Goal: Information Seeking & Learning: Find specific fact

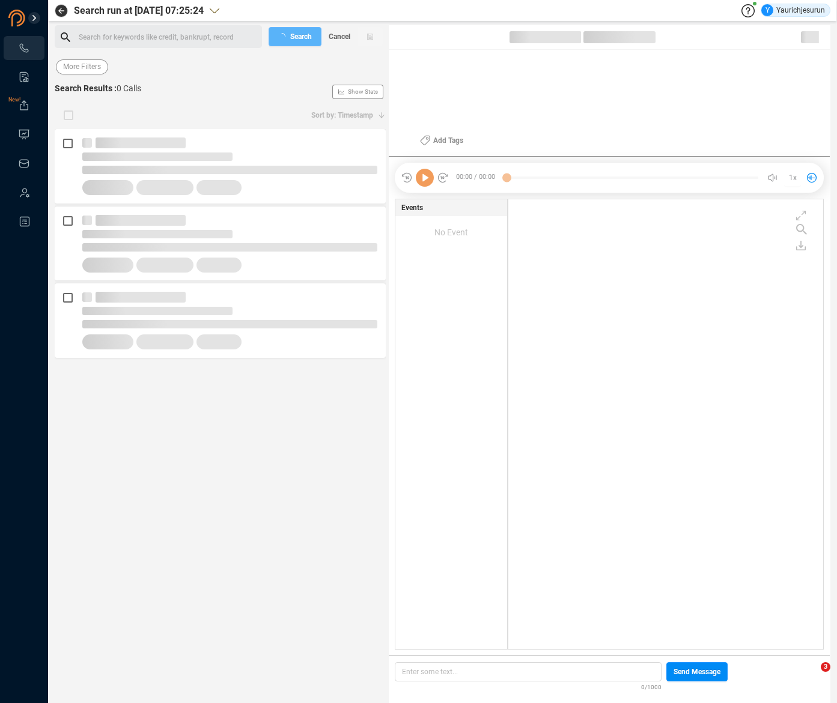
scroll to position [448, 308]
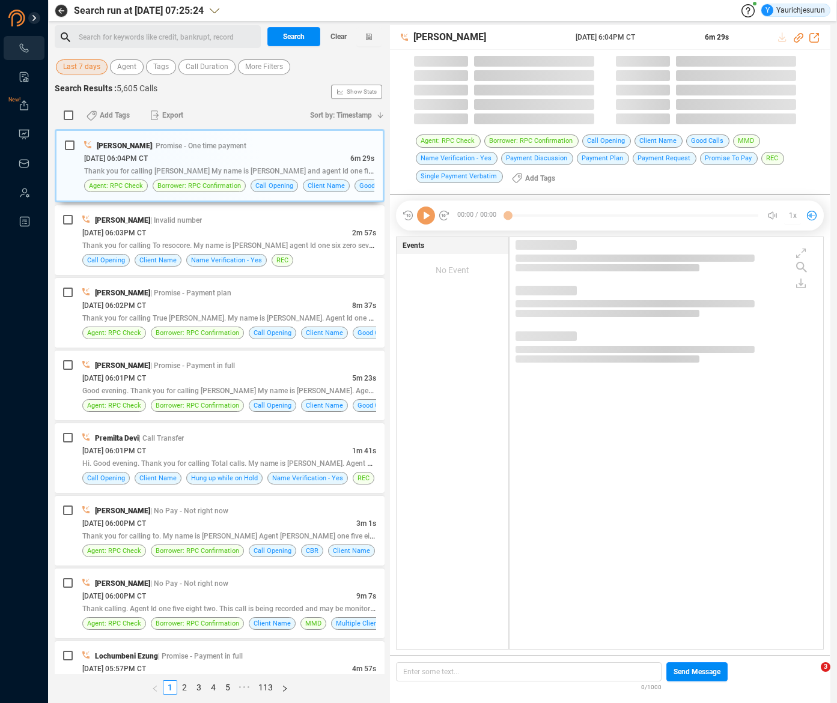
click at [89, 68] on span "Last 7 days" at bounding box center [81, 66] width 37 height 15
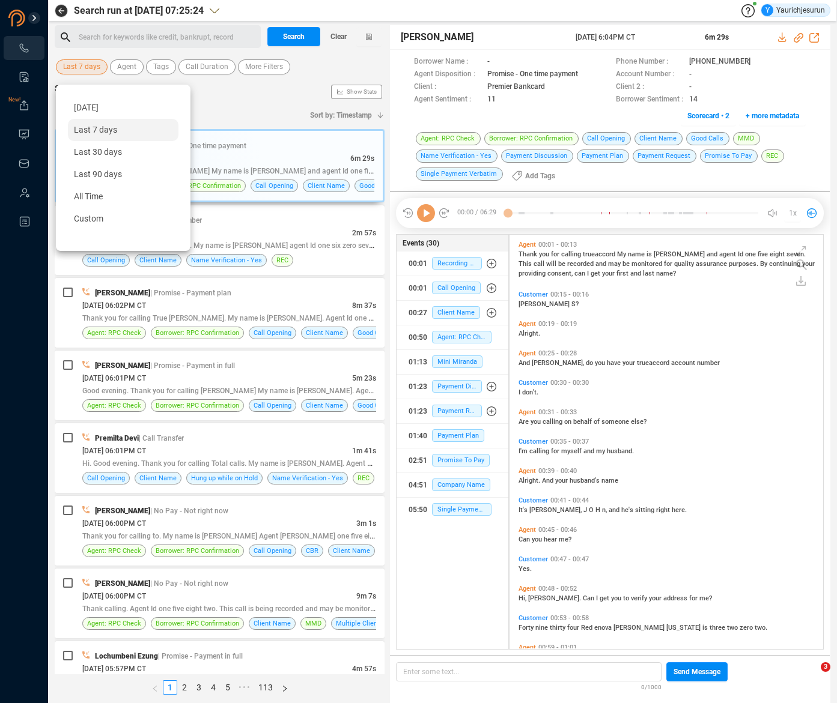
scroll to position [412, 308]
click at [113, 219] on div "Custom" at bounding box center [123, 219] width 111 height 22
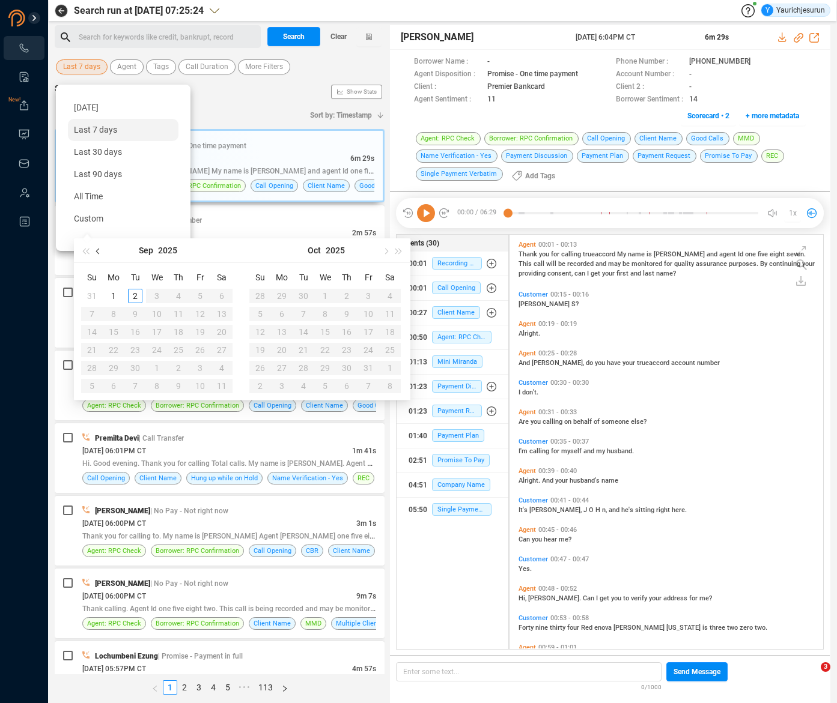
click at [95, 249] on button "button" at bounding box center [98, 250] width 13 height 24
type input "[DATE]"
click at [197, 291] on div "1" at bounding box center [200, 296] width 14 height 14
type input "[DATE]"
click at [94, 387] on div "31" at bounding box center [92, 386] width 14 height 14
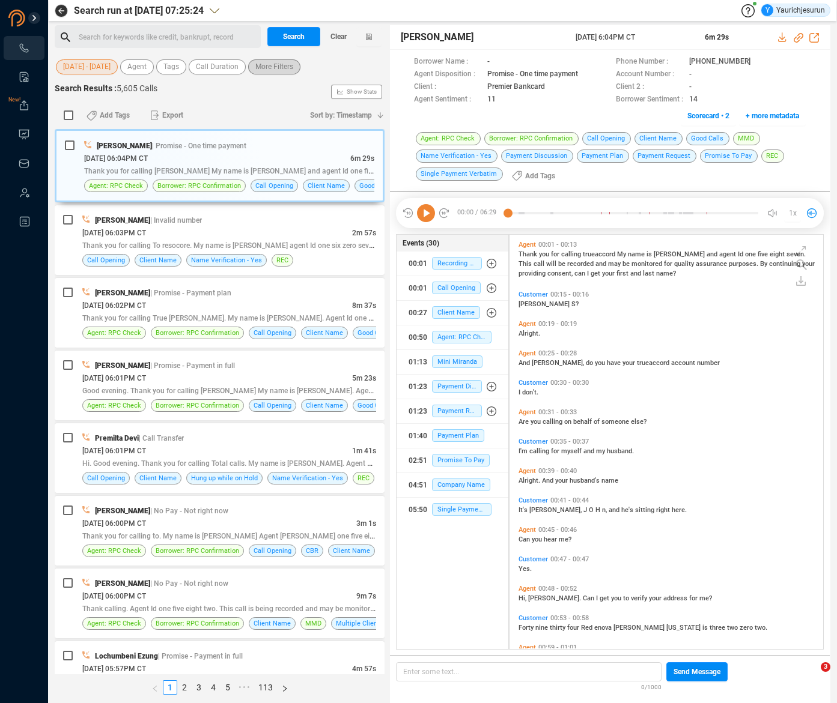
click at [278, 71] on span "More Filters" at bounding box center [274, 66] width 38 height 15
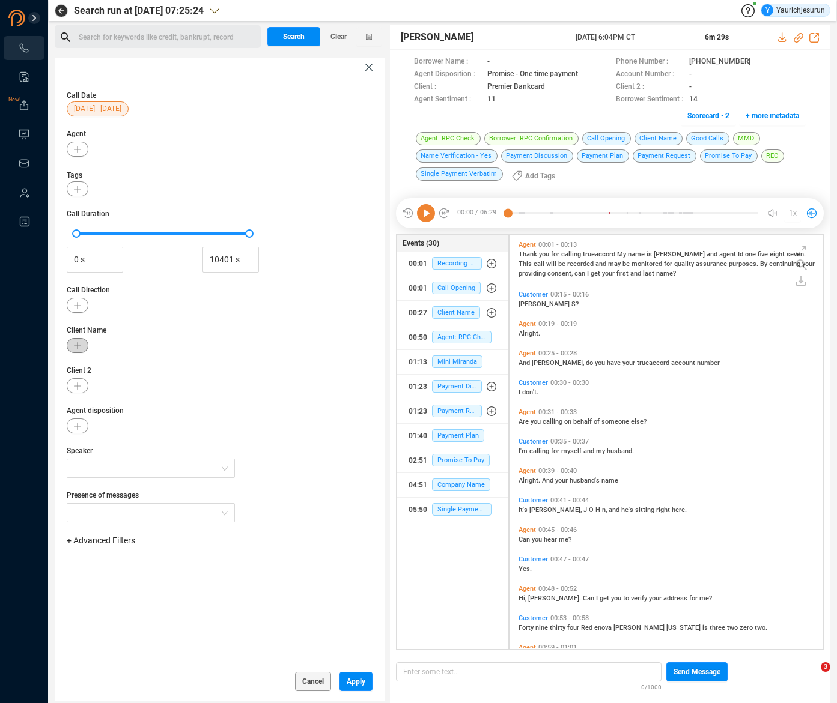
click at [79, 341] on button "button" at bounding box center [78, 345] width 22 height 15
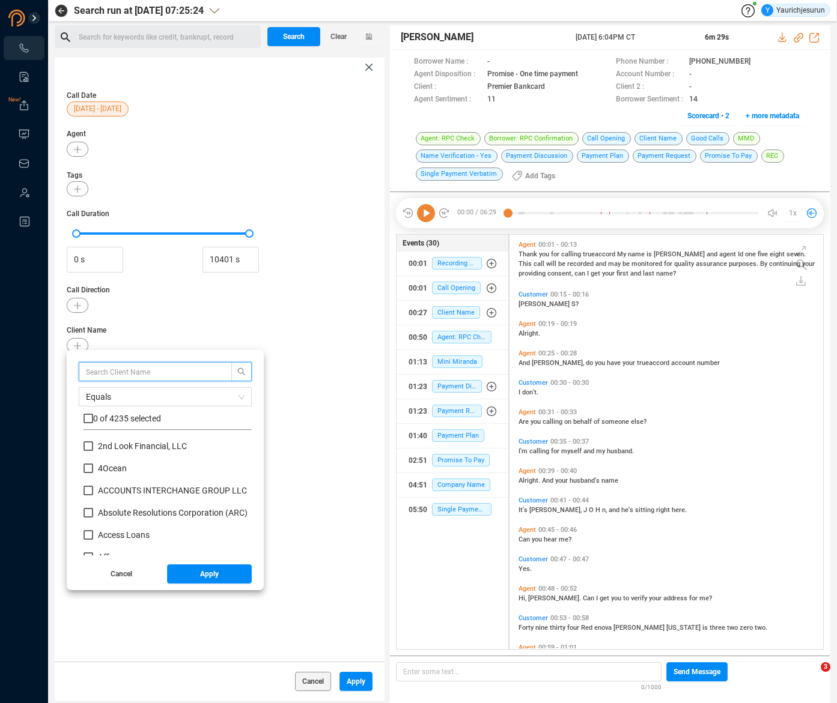
scroll to position [112, 162]
type input "Premier"
click at [90, 418] on input "checkbox" at bounding box center [88, 419] width 10 height 10
checkbox input "true"
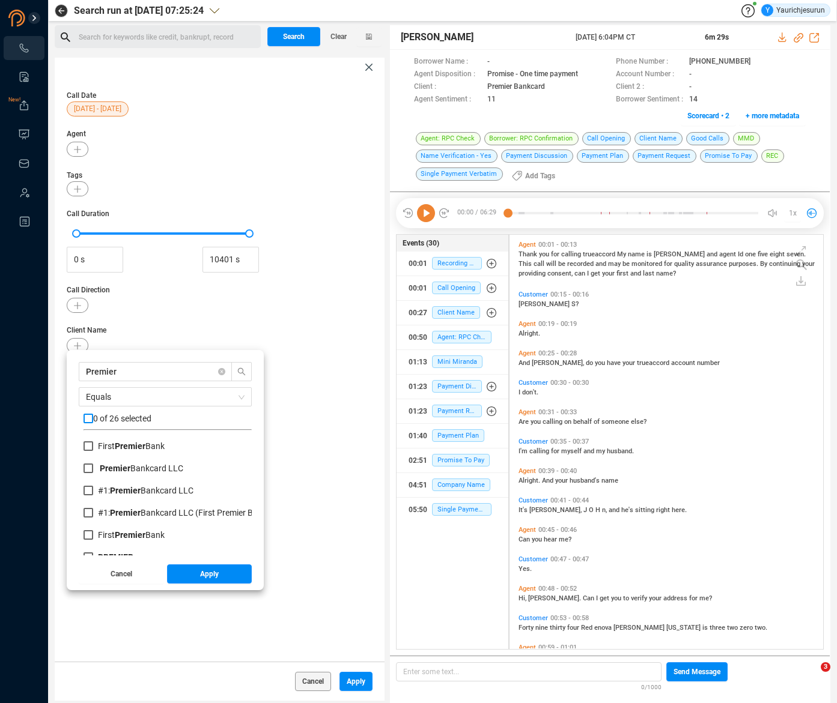
checkbox input "true"
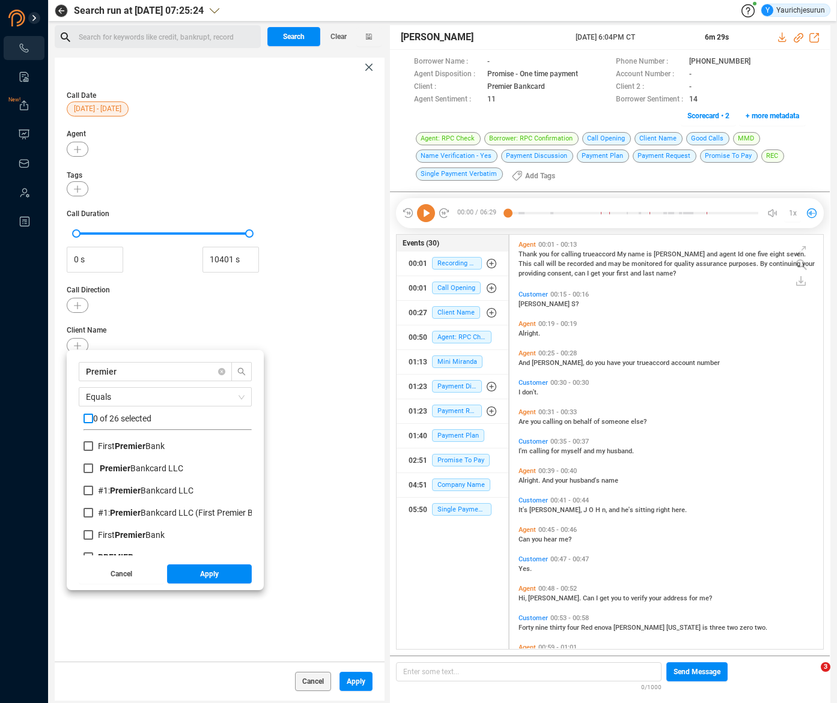
checkbox input "true"
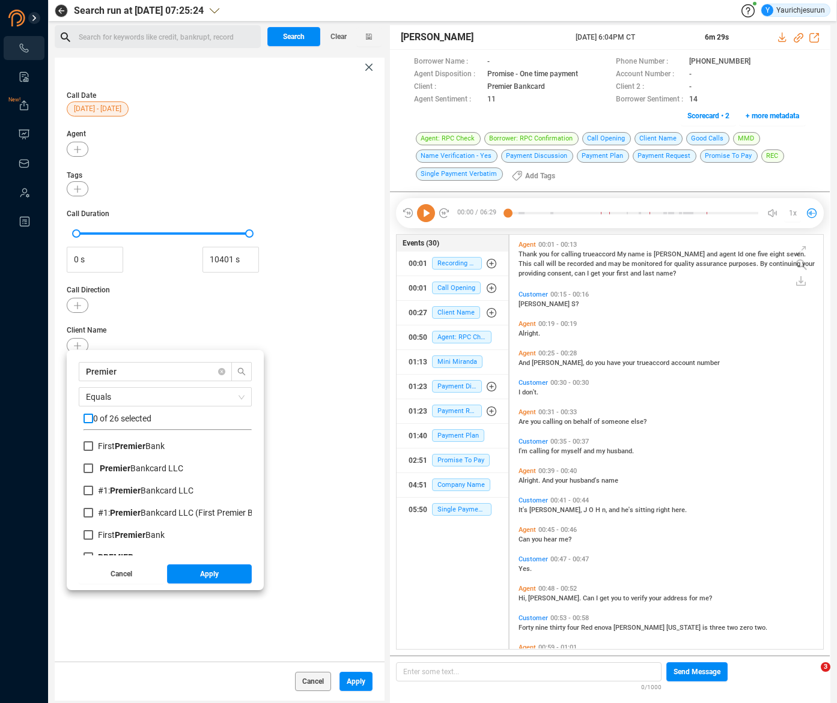
checkbox input "true"
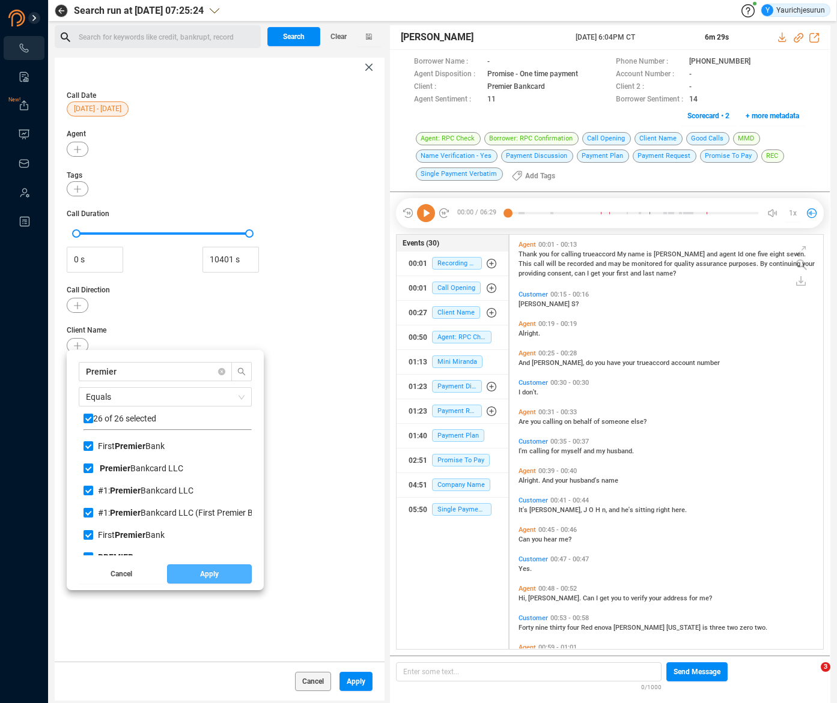
click at [181, 578] on button "Apply" at bounding box center [209, 574] width 85 height 19
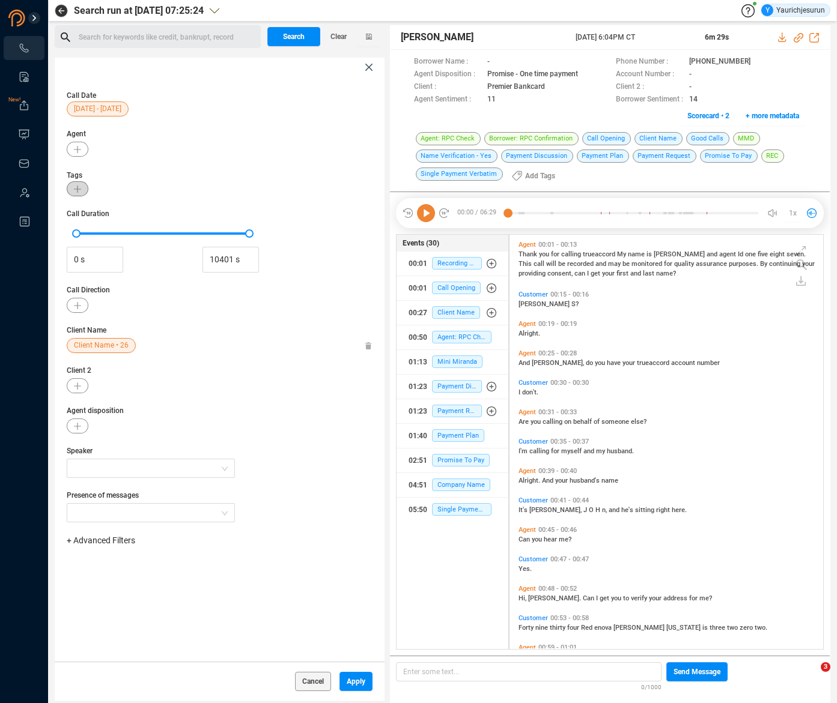
click at [76, 187] on icon "button" at bounding box center [77, 189] width 7 height 7
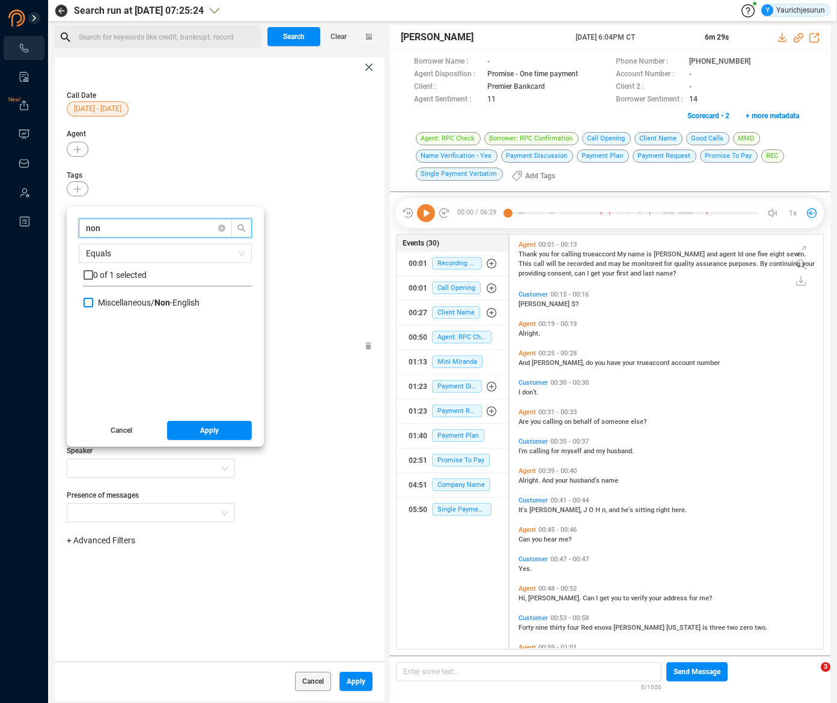
type input "non"
click at [147, 308] on label "Miscellaneous/ Non -English" at bounding box center [143, 303] width 121 height 13
click at [93, 308] on input "Miscellaneous/ Non -English" at bounding box center [88, 303] width 10 height 10
checkbox input "true"
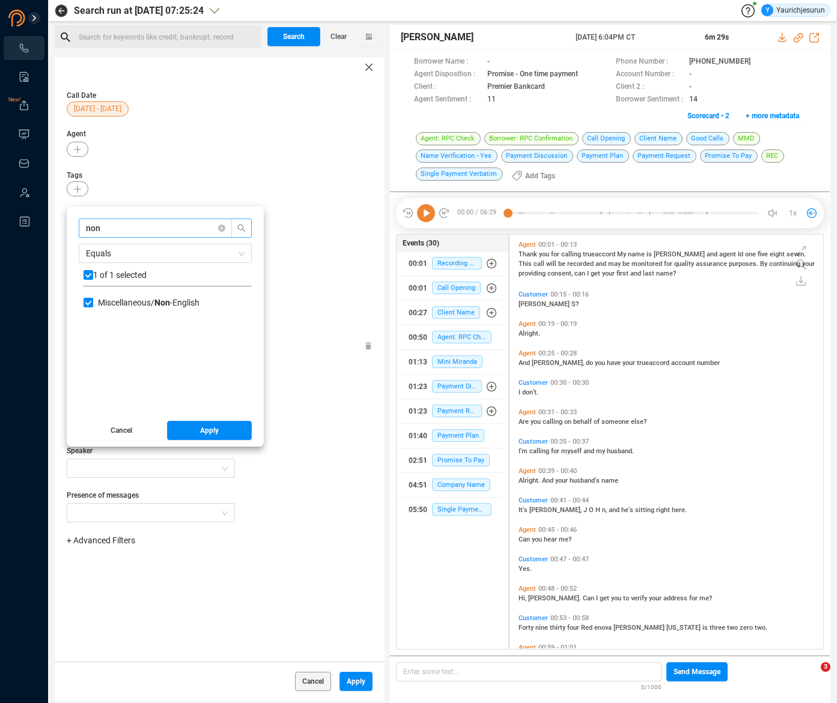
click at [132, 229] on input "non" at bounding box center [149, 228] width 127 height 13
type input "s"
checkbox input "false"
type input "spani"
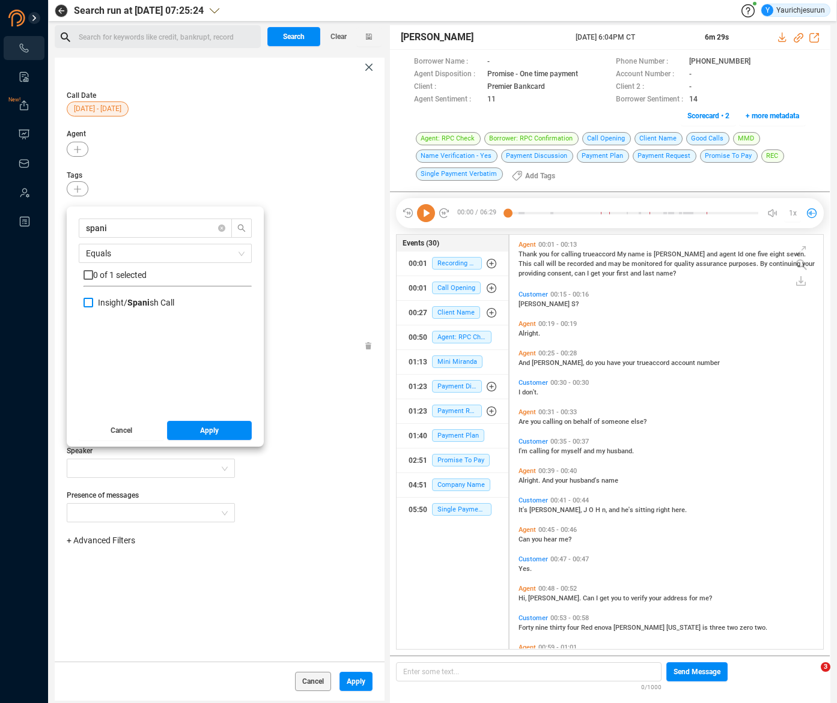
click at [86, 302] on input "Insight/ Spani sh Call" at bounding box center [88, 303] width 10 height 10
checkbox input "true"
click at [200, 431] on span "Apply" at bounding box center [209, 430] width 19 height 19
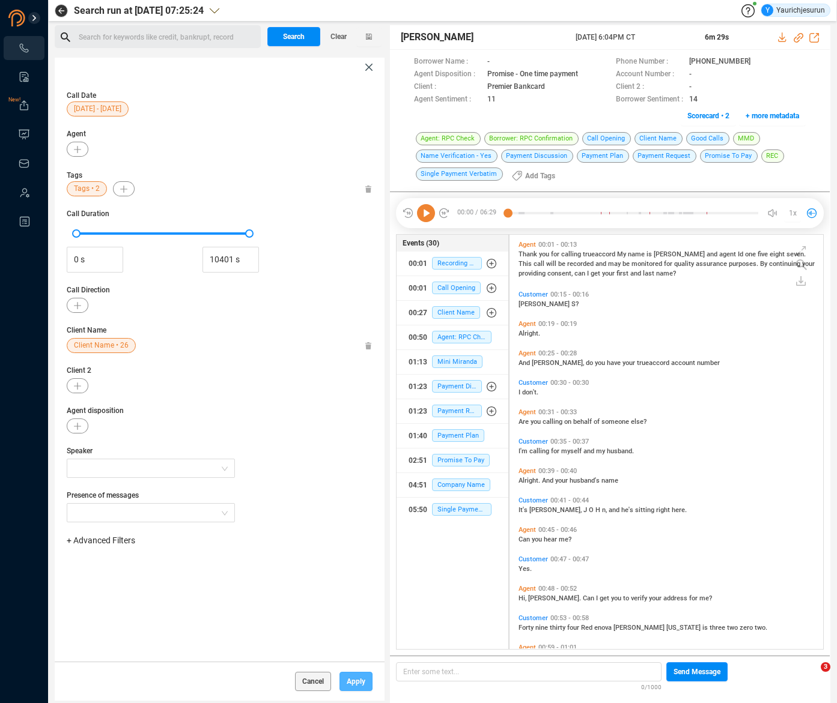
click at [352, 684] on span "Apply" at bounding box center [356, 681] width 19 height 19
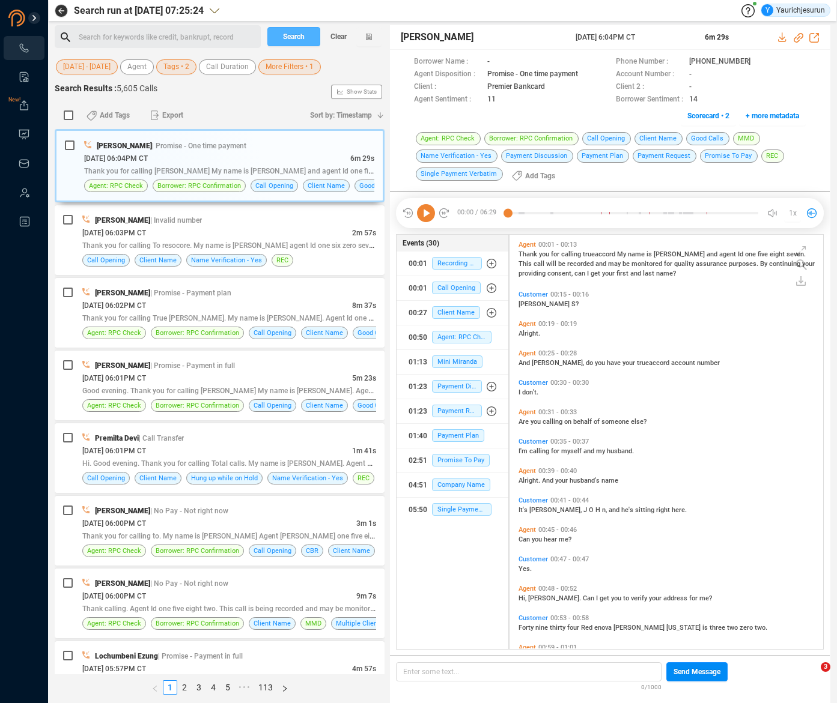
click at [286, 30] on span "Search" at bounding box center [294, 36] width 22 height 19
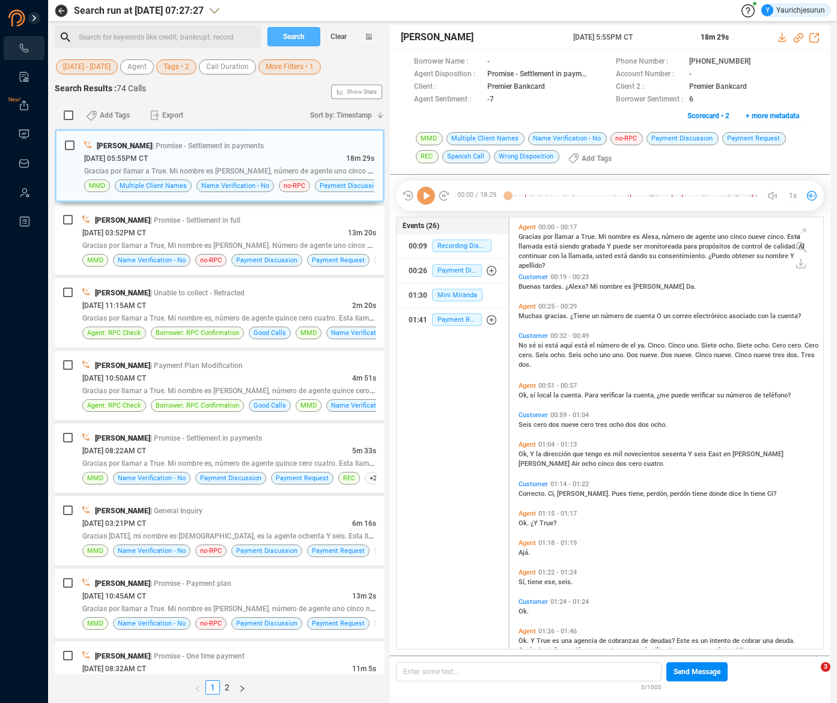
scroll to position [429, 308]
click at [297, 62] on span "More Filters • 1" at bounding box center [289, 66] width 48 height 15
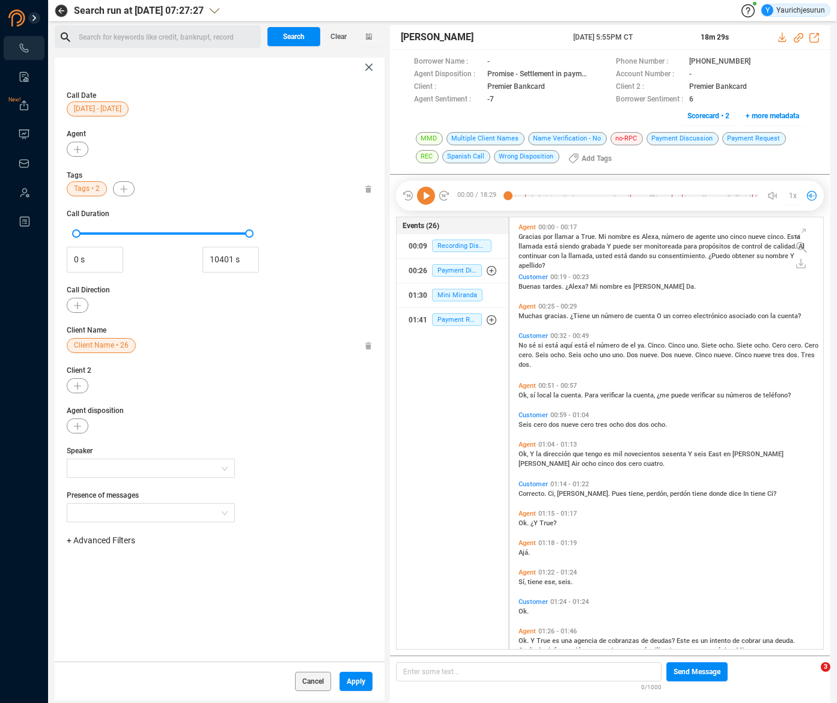
click at [107, 542] on span "+ Advanced Filters" at bounding box center [101, 541] width 68 height 10
click at [101, 637] on span "Phone Number" at bounding box center [107, 641] width 56 height 10
click at [237, 580] on div "Enter a comma separated list ﻿" at bounding box center [187, 579] width 228 height 26
click at [214, 578] on div "Enter a comma separated list ﻿" at bounding box center [187, 579] width 228 height 26
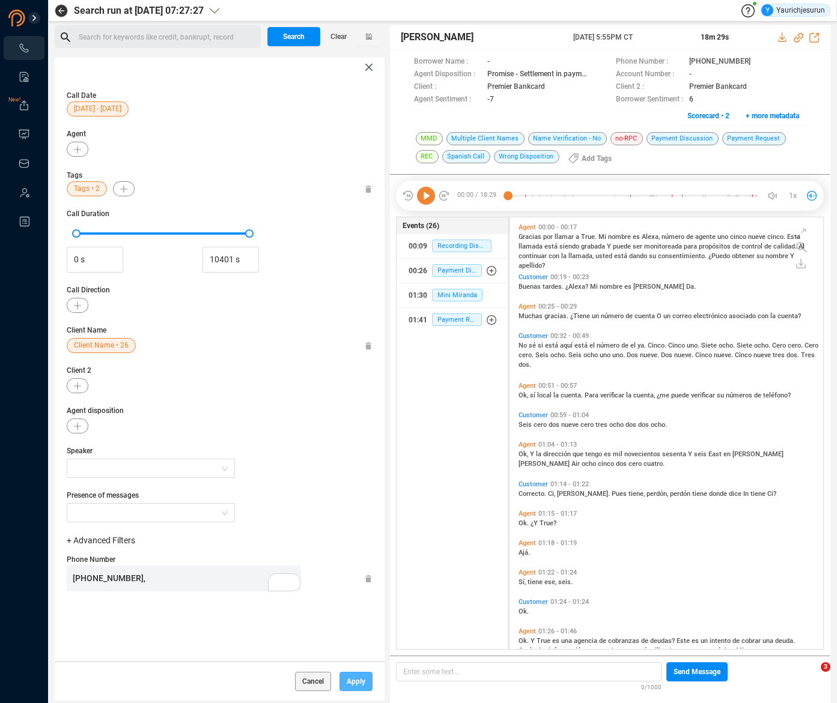
click at [359, 686] on span "Apply" at bounding box center [356, 681] width 19 height 19
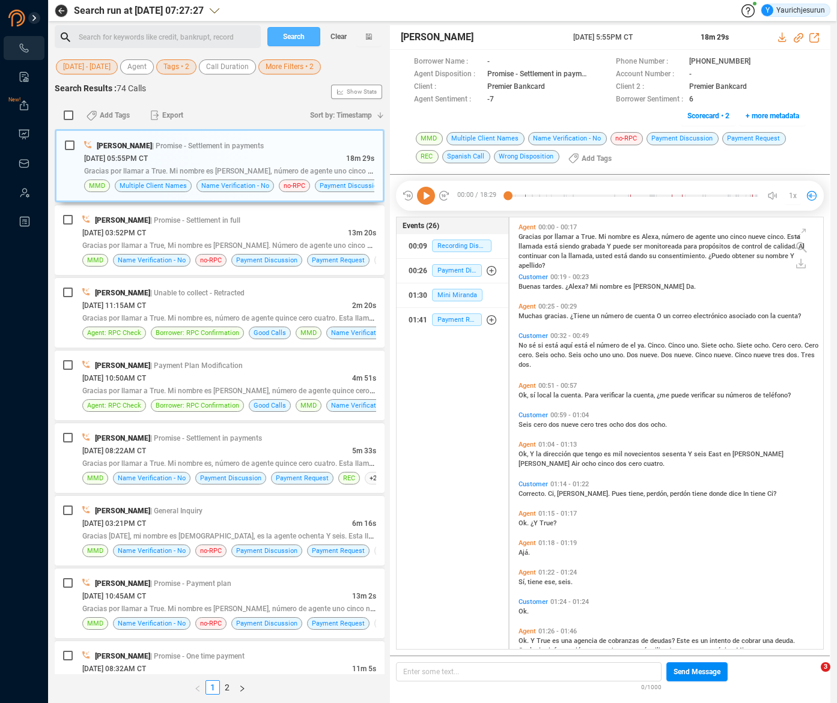
click at [297, 32] on span "Search" at bounding box center [294, 36] width 22 height 19
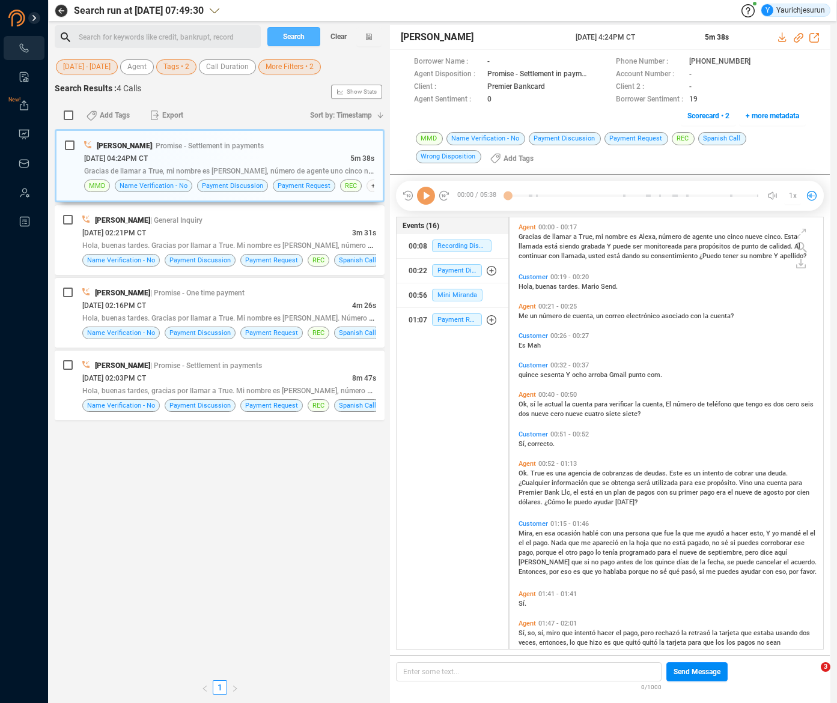
scroll to position [429, 308]
click at [756, 58] on icon at bounding box center [761, 63] width 10 height 10
click at [279, 234] on div "[DATE] 02:21PM CT" at bounding box center [217, 232] width 270 height 13
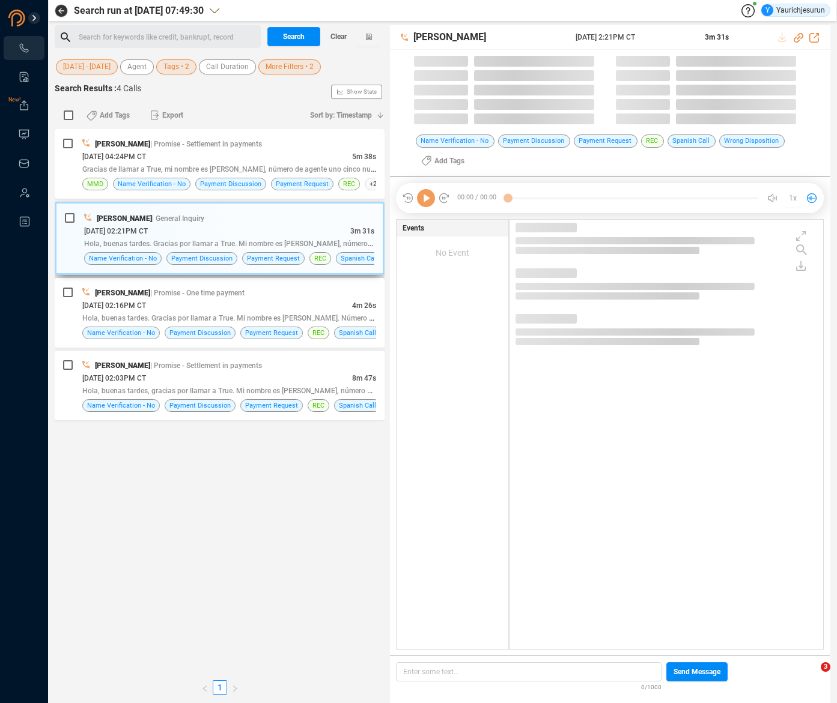
click at [318, 217] on div "[PERSON_NAME] | General Inquiry" at bounding box center [229, 218] width 290 height 13
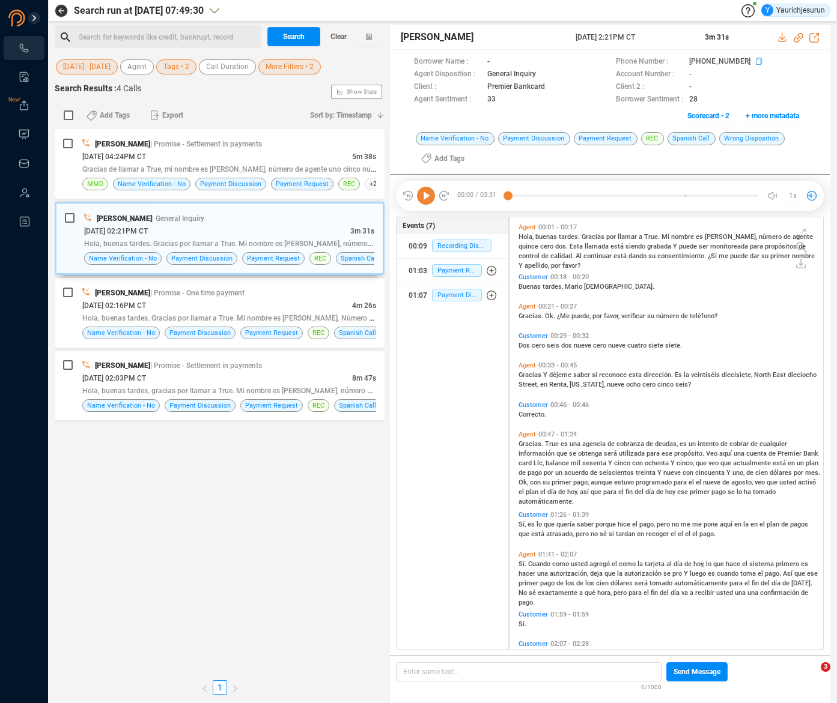
click at [756, 63] on icon at bounding box center [761, 63] width 10 height 10
click at [171, 300] on div "[DATE] 02:16PM CT" at bounding box center [217, 305] width 270 height 13
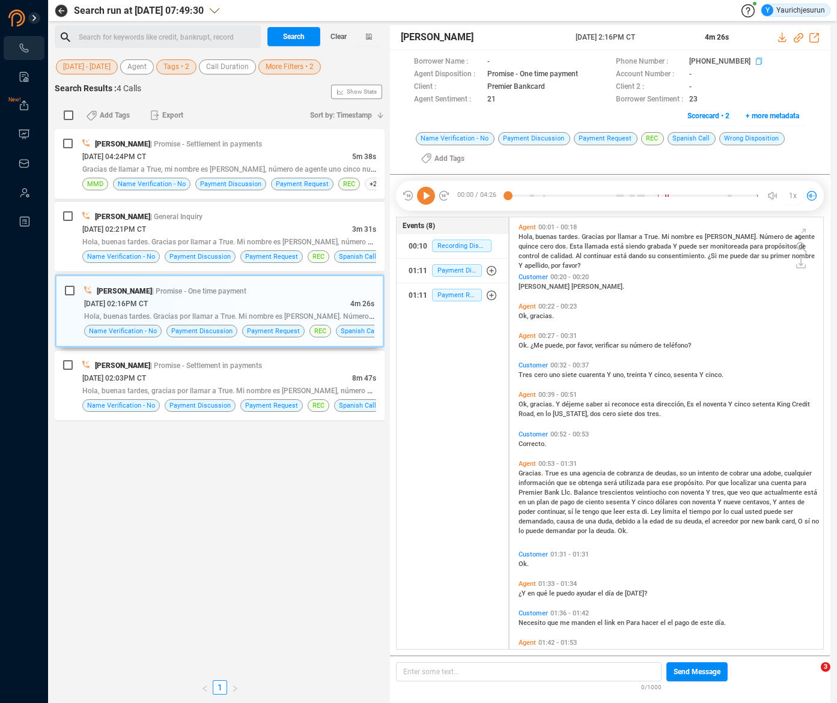
click at [753, 61] on span at bounding box center [779, 62] width 53 height 13
click at [756, 61] on icon at bounding box center [761, 63] width 10 height 10
click at [285, 363] on div "[PERSON_NAME] | Promise - Settlement in payments" at bounding box center [229, 365] width 294 height 13
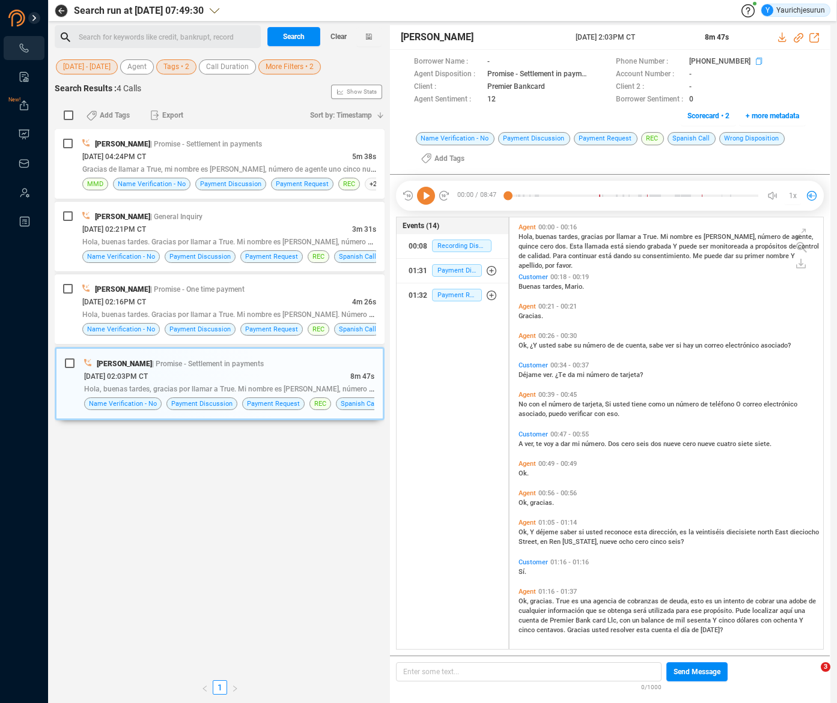
click at [756, 61] on icon at bounding box center [761, 63] width 10 height 10
click at [279, 64] on span "More Filters • 2" at bounding box center [289, 66] width 48 height 15
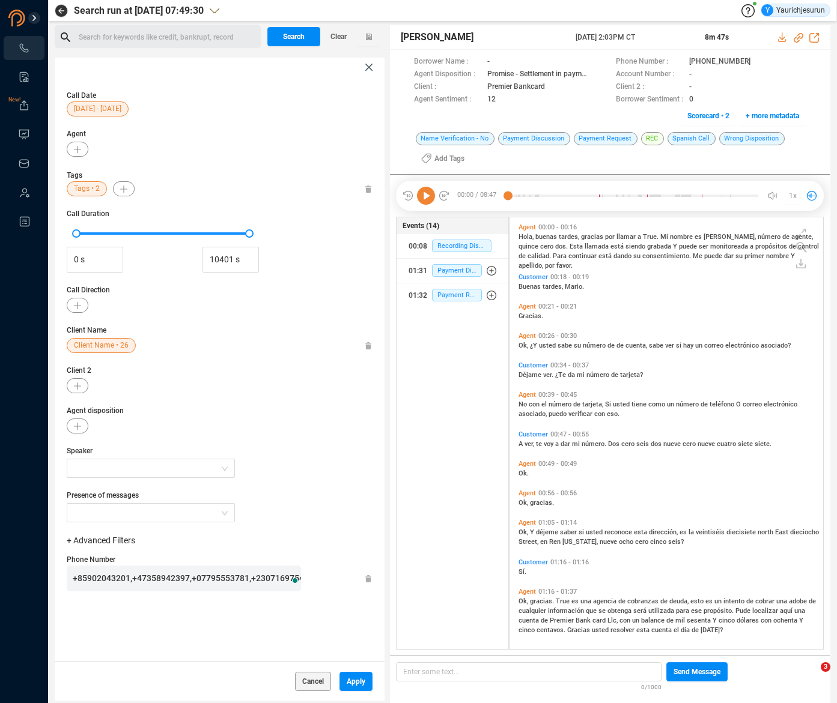
click at [368, 187] on div "Call Date [DATE] - [DATE] Agent Tags Tags • 2 Call Duration 0 s 10401 s Call Di…" at bounding box center [220, 369] width 330 height 585
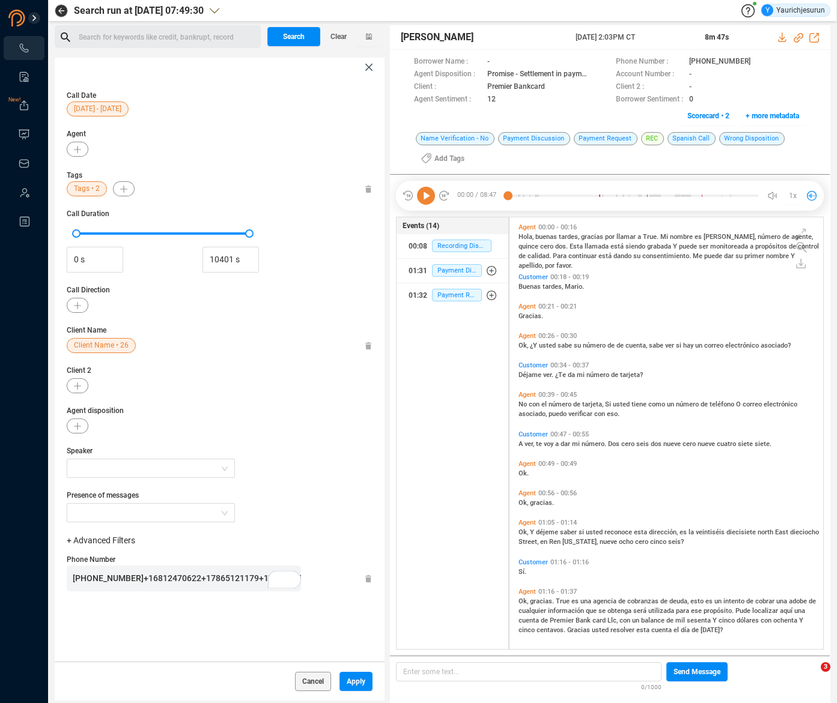
scroll to position [3, 0]
click at [365, 187] on icon at bounding box center [368, 190] width 6 height 8
click at [349, 682] on span "Apply" at bounding box center [356, 681] width 19 height 19
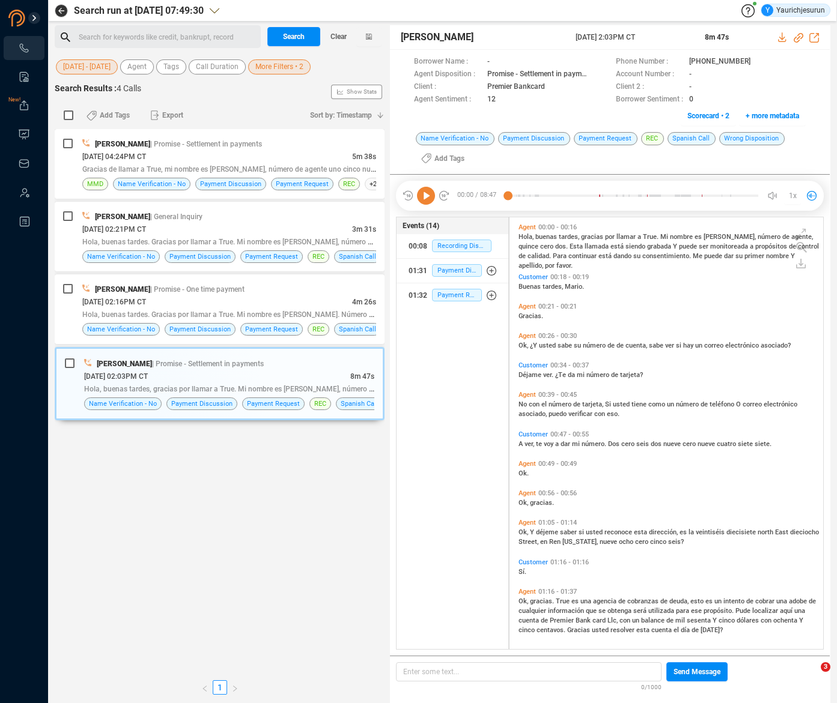
scroll to position [0, 0]
click at [302, 30] on span "Search" at bounding box center [294, 36] width 22 height 19
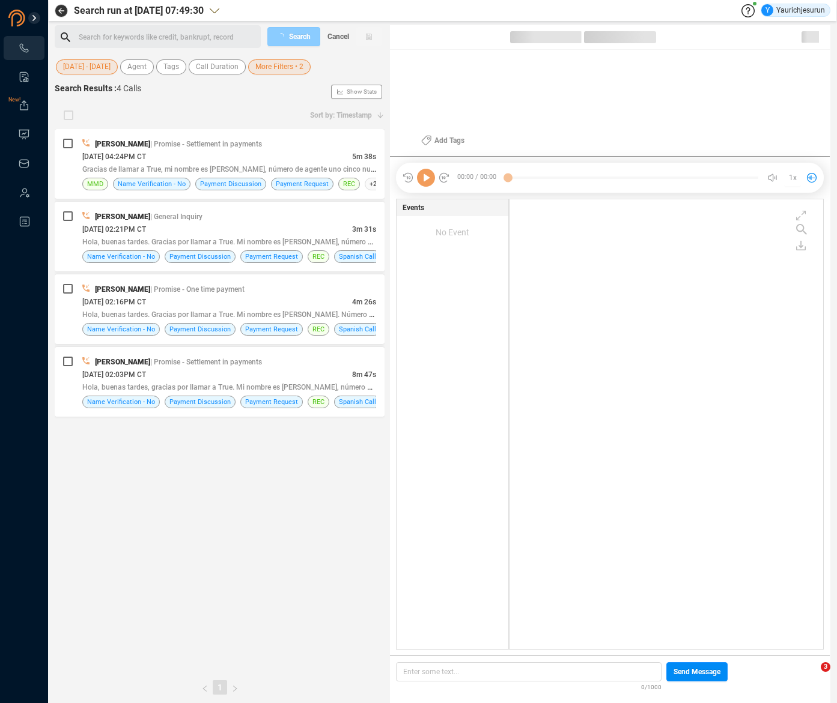
scroll to position [448, 308]
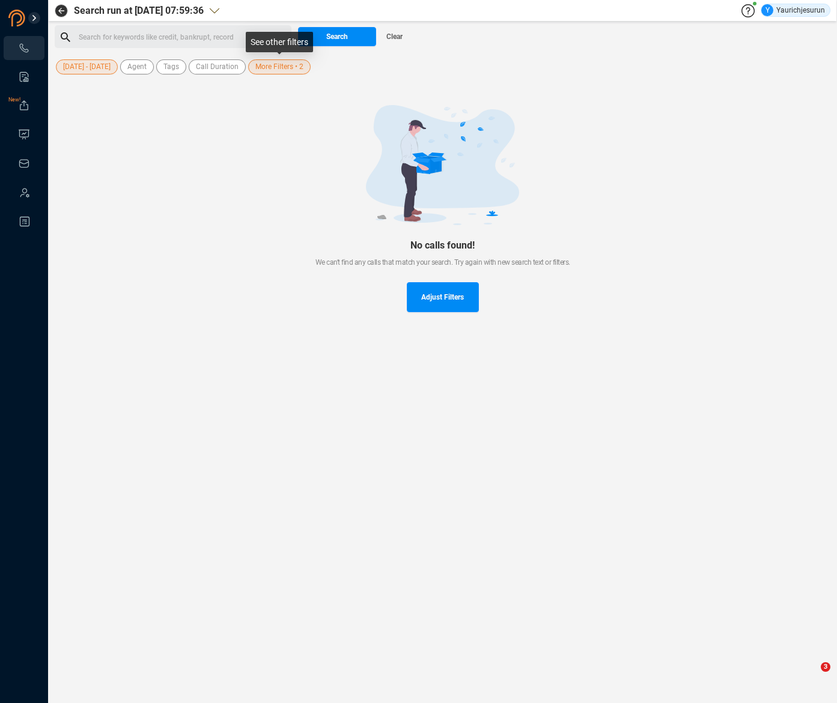
click at [297, 73] on span "More Filters • 2" at bounding box center [279, 66] width 48 height 15
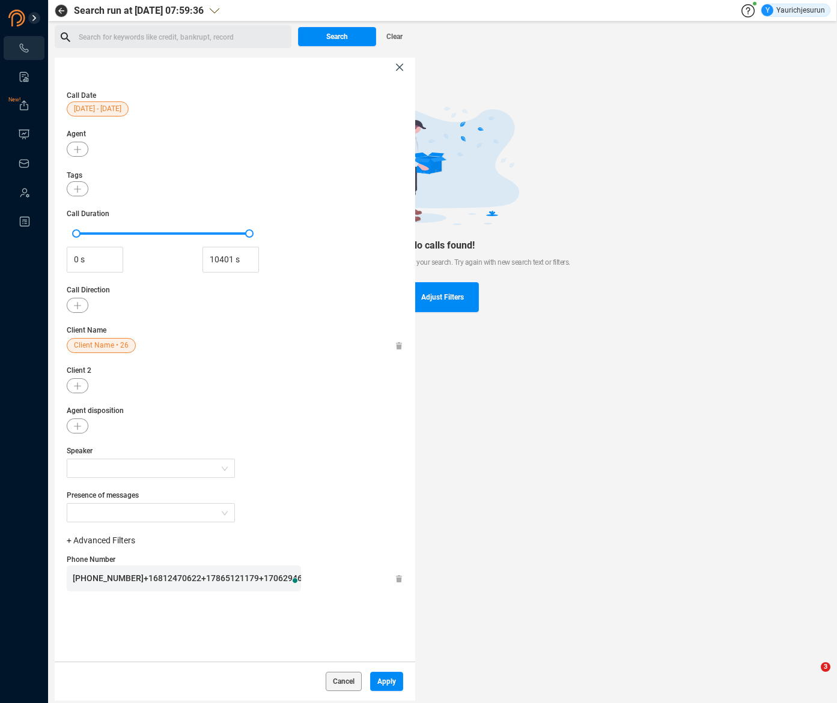
click at [142, 574] on span "[PHONE_NUMBER]+16812470622+17865121179+17062946284+14438197325+16105500365+1470…" at bounding box center [397, 579] width 648 height 10
click at [388, 685] on span "Apply" at bounding box center [386, 681] width 19 height 19
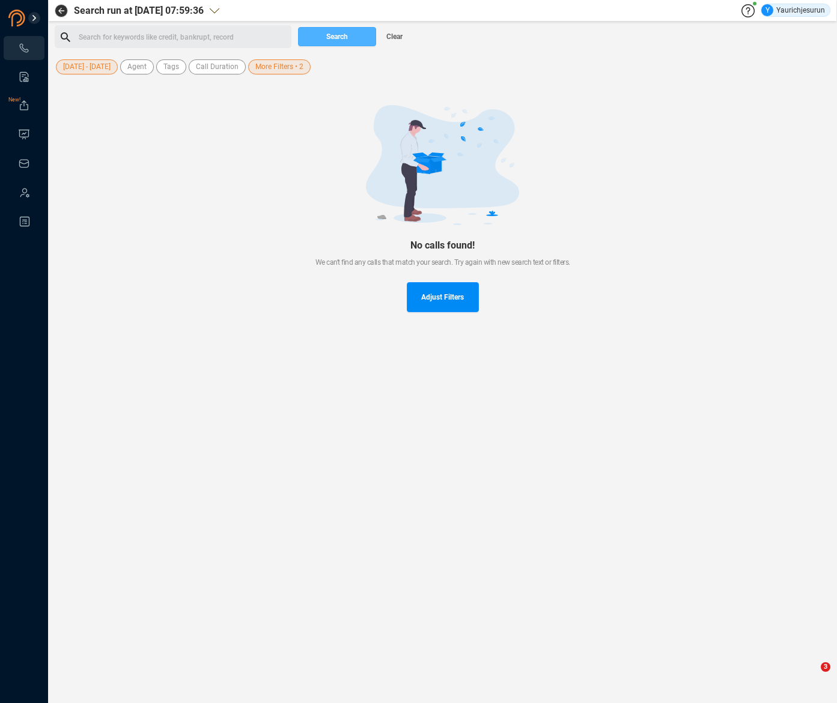
click at [349, 43] on button "Search" at bounding box center [337, 36] width 78 height 19
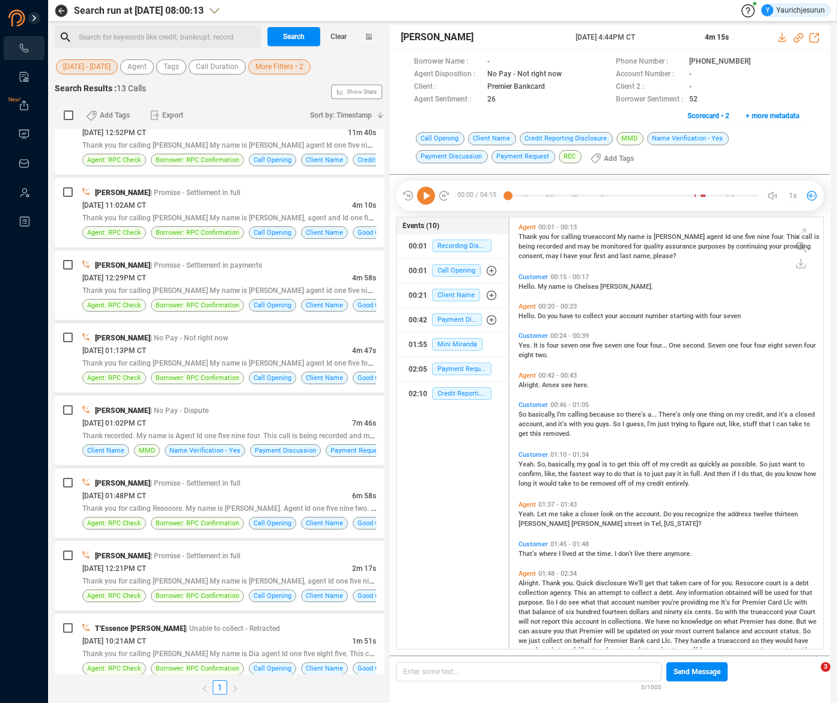
scroll to position [403, 0]
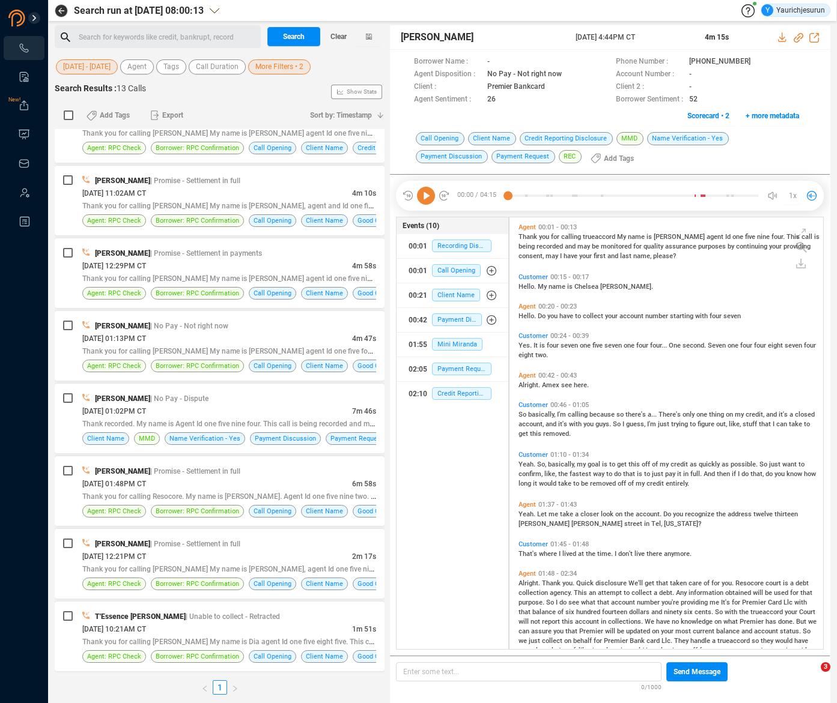
click at [267, 70] on span "More Filters • 2" at bounding box center [279, 66] width 48 height 15
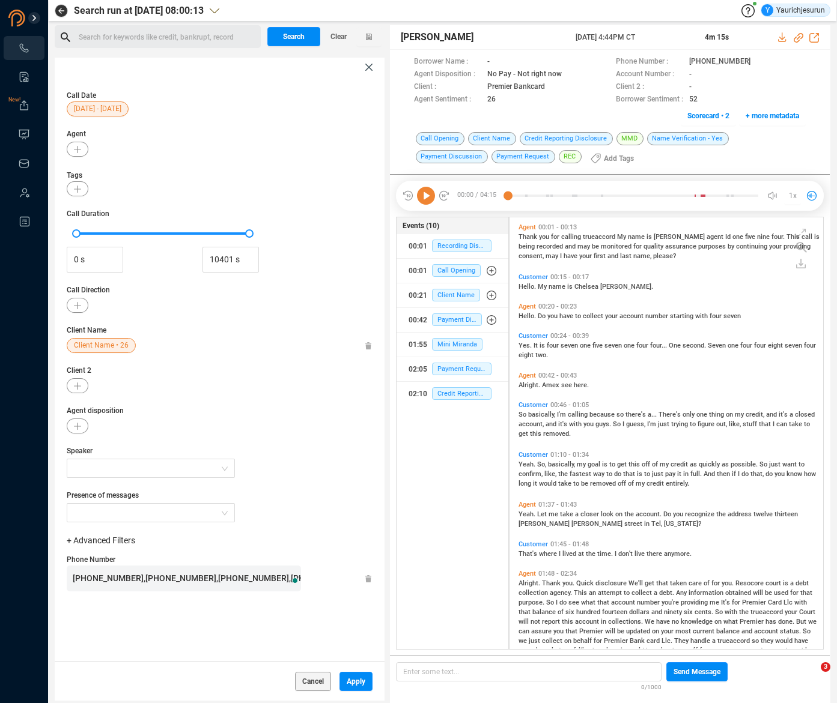
click at [149, 580] on span "[PHONE_NUMBER],[PHONE_NUMBER],[PHONE_NUMBER],[PHONE_NUMBER],[PHONE_NUMBER],[PHO…" at bounding box center [472, 579] width 798 height 10
click at [351, 684] on span "Apply" at bounding box center [356, 681] width 19 height 19
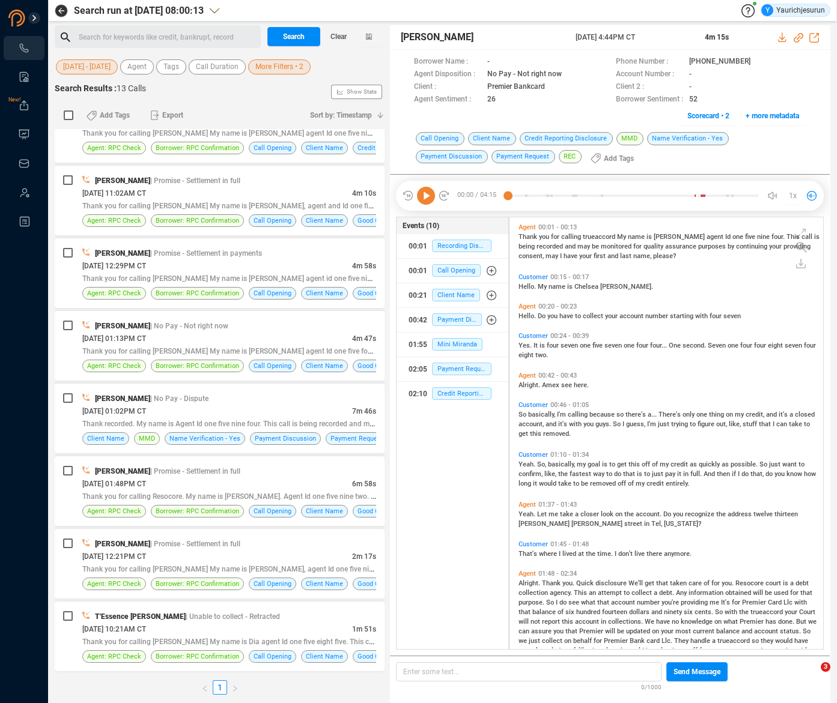
scroll to position [0, 0]
click at [283, 31] on span "Search" at bounding box center [294, 36] width 22 height 19
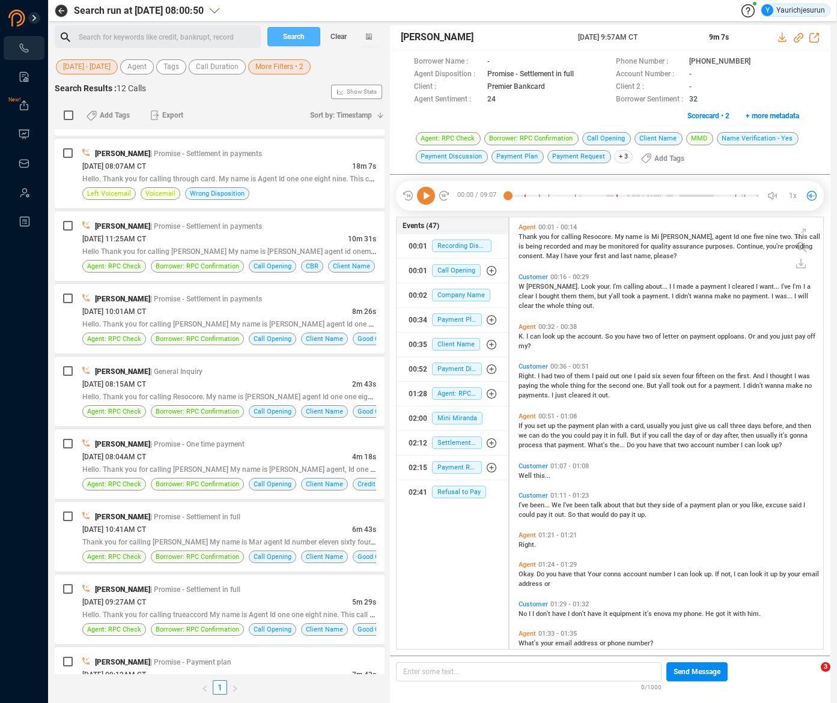
scroll to position [330, 0]
